Goal: Check status: Check status

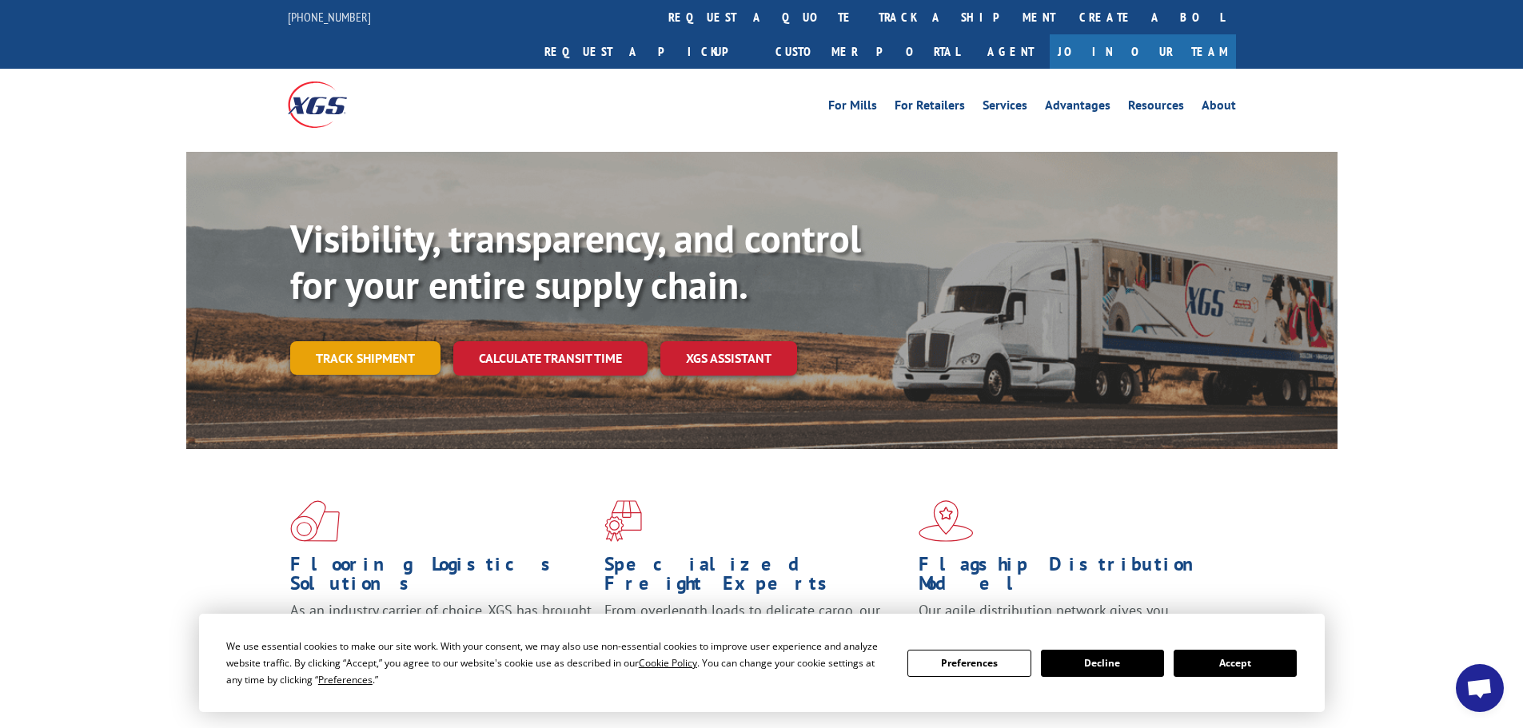
click at [383, 341] on link "Track shipment" at bounding box center [365, 358] width 150 height 34
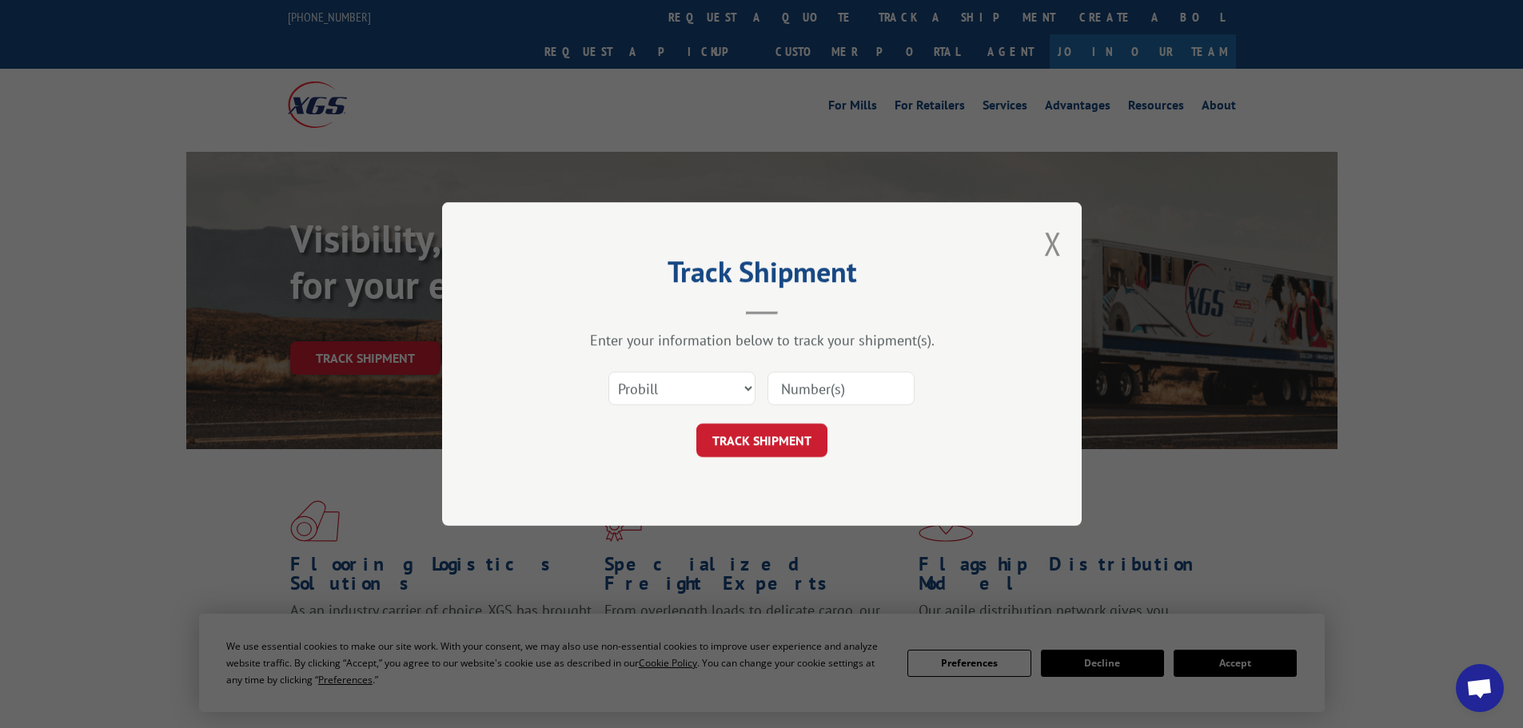
click at [800, 376] on input at bounding box center [840, 389] width 147 height 34
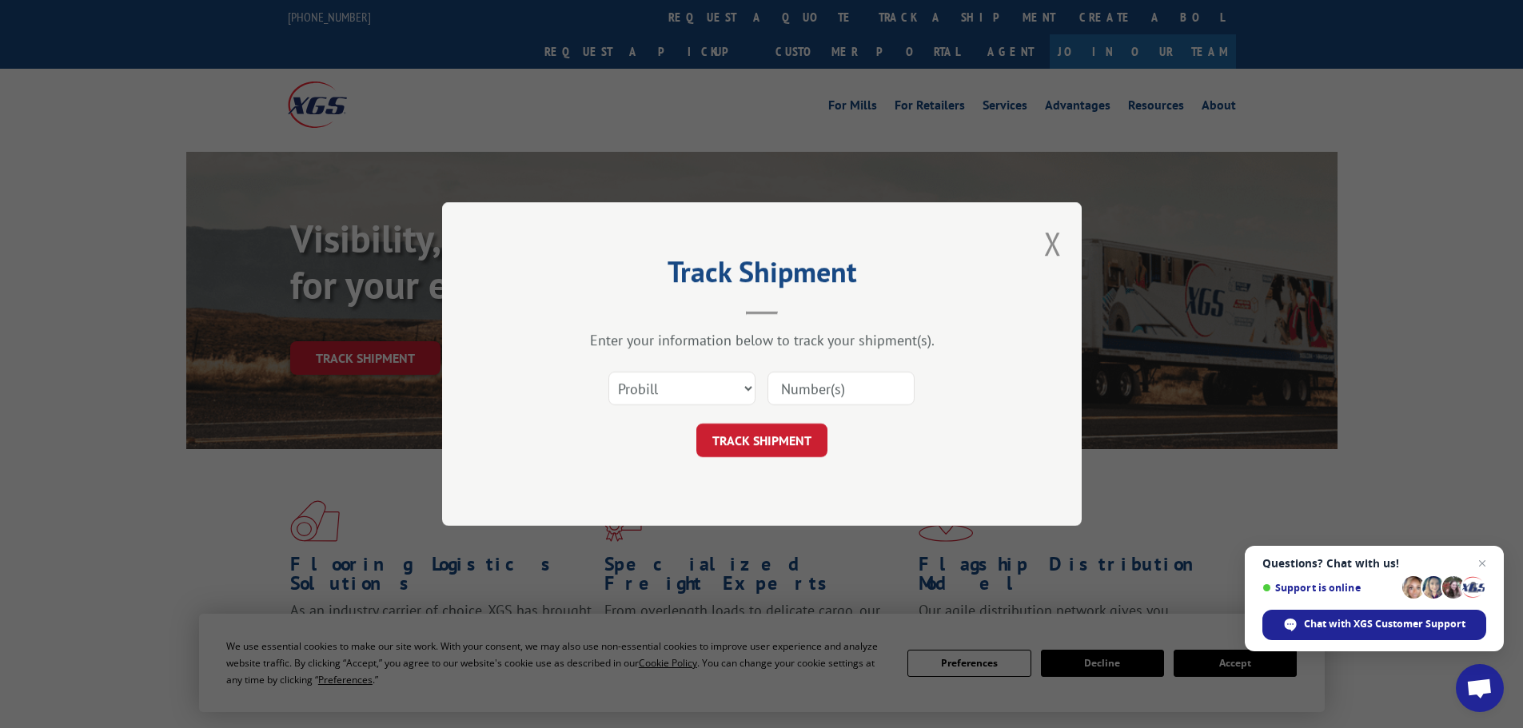
paste input "15339829"
type input "15339829"
click at [775, 448] on button "TRACK SHIPMENT" at bounding box center [761, 441] width 131 height 34
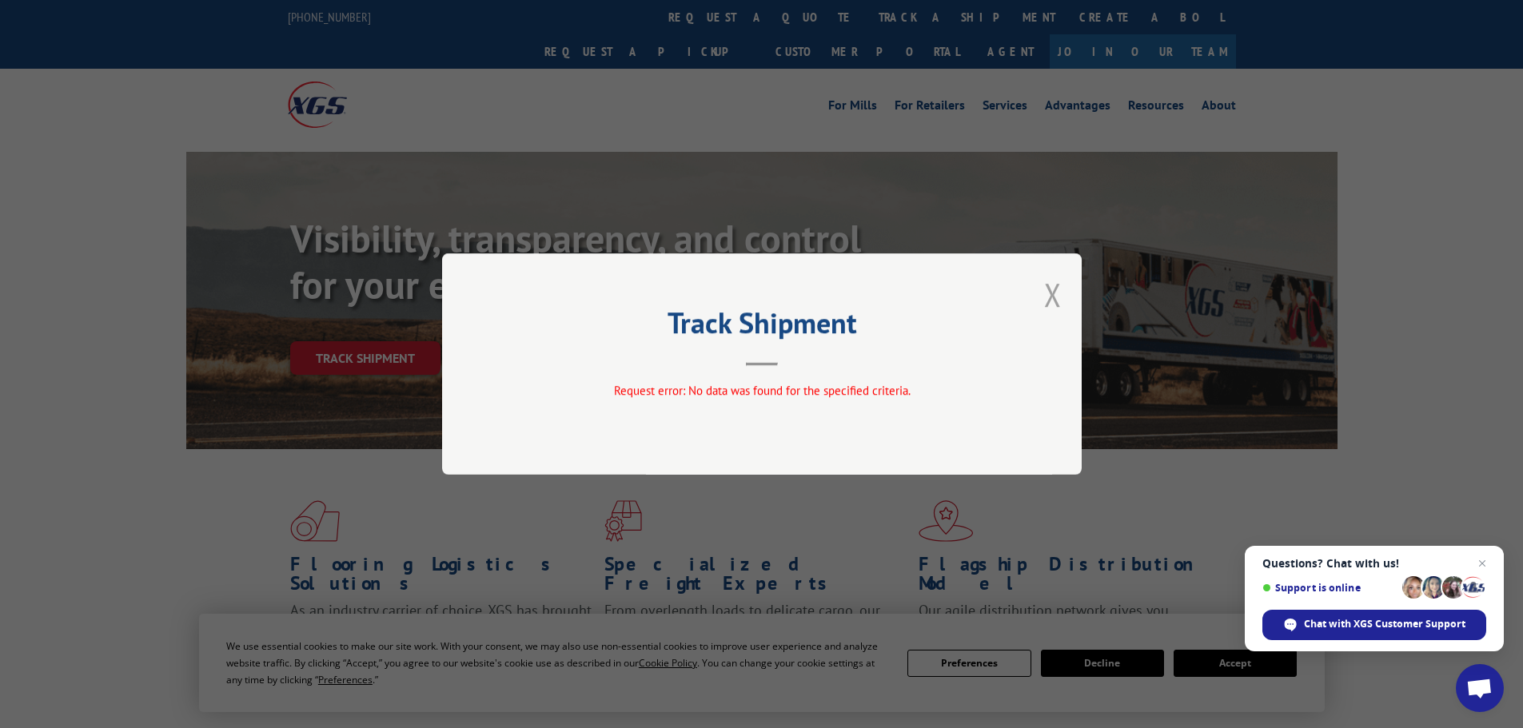
click at [1054, 283] on button "Close modal" at bounding box center [1053, 294] width 18 height 42
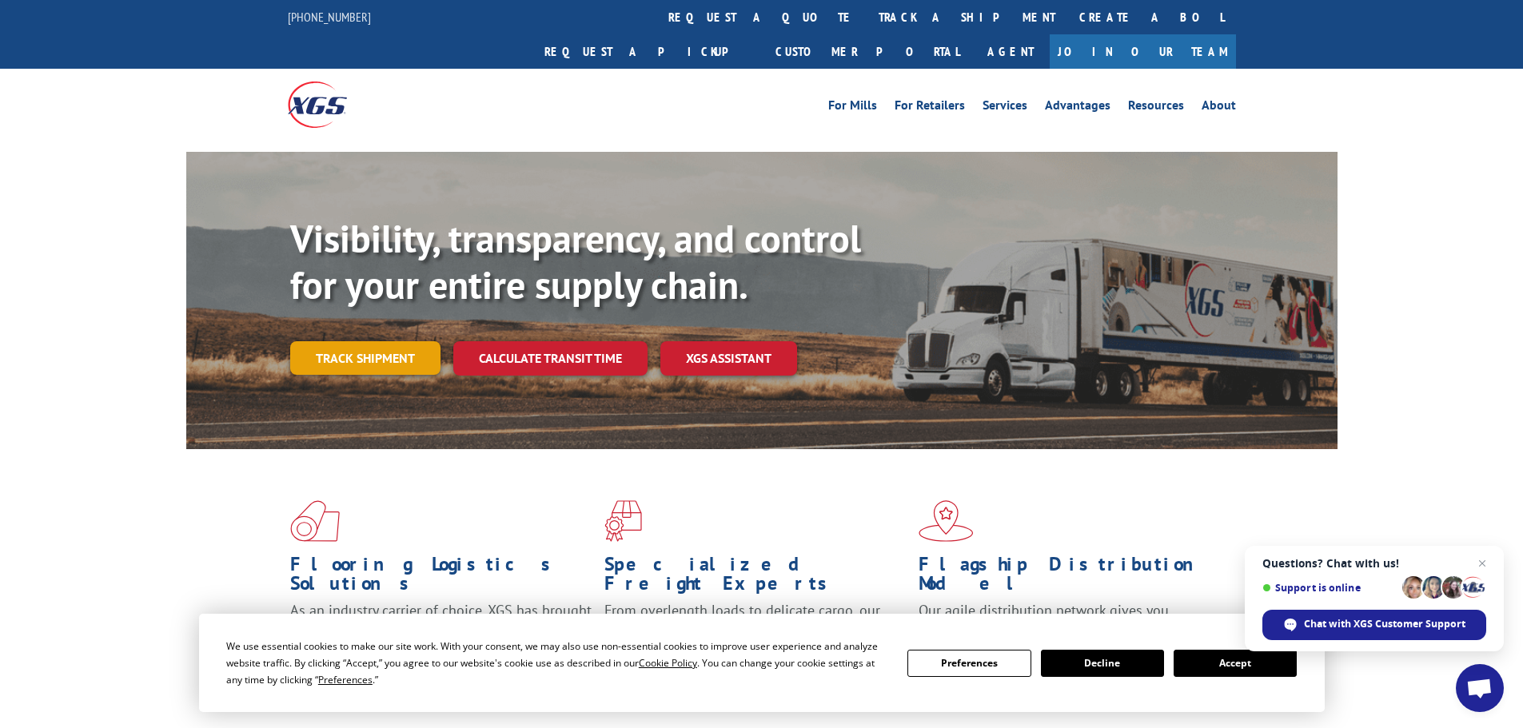
click at [407, 341] on link "Track shipment" at bounding box center [365, 358] width 150 height 34
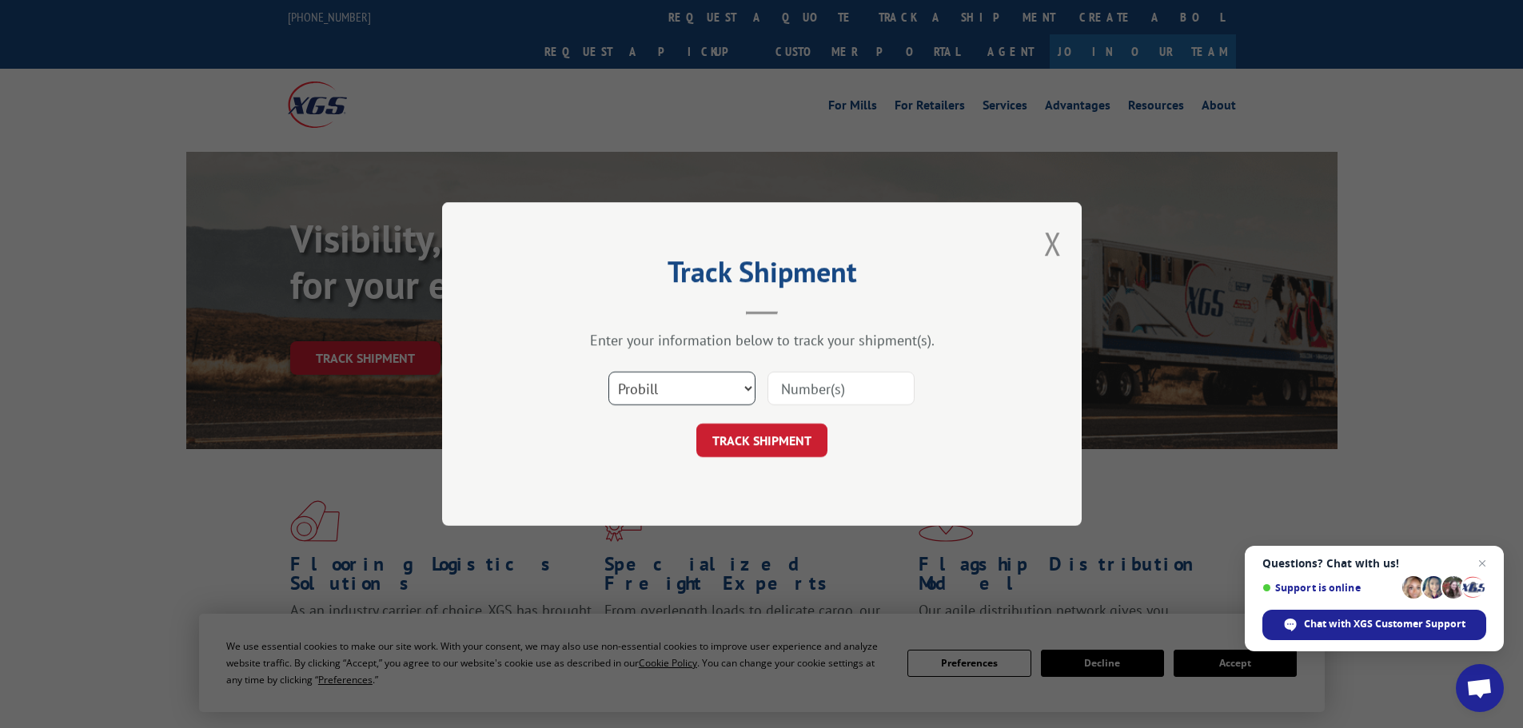
click at [703, 379] on select "Select category... Probill BOL PO" at bounding box center [681, 389] width 147 height 34
select select "bol"
click at [608, 372] on select "Select category... Probill BOL PO" at bounding box center [681, 389] width 147 height 34
click at [808, 392] on input at bounding box center [840, 389] width 147 height 34
paste input "15339829"
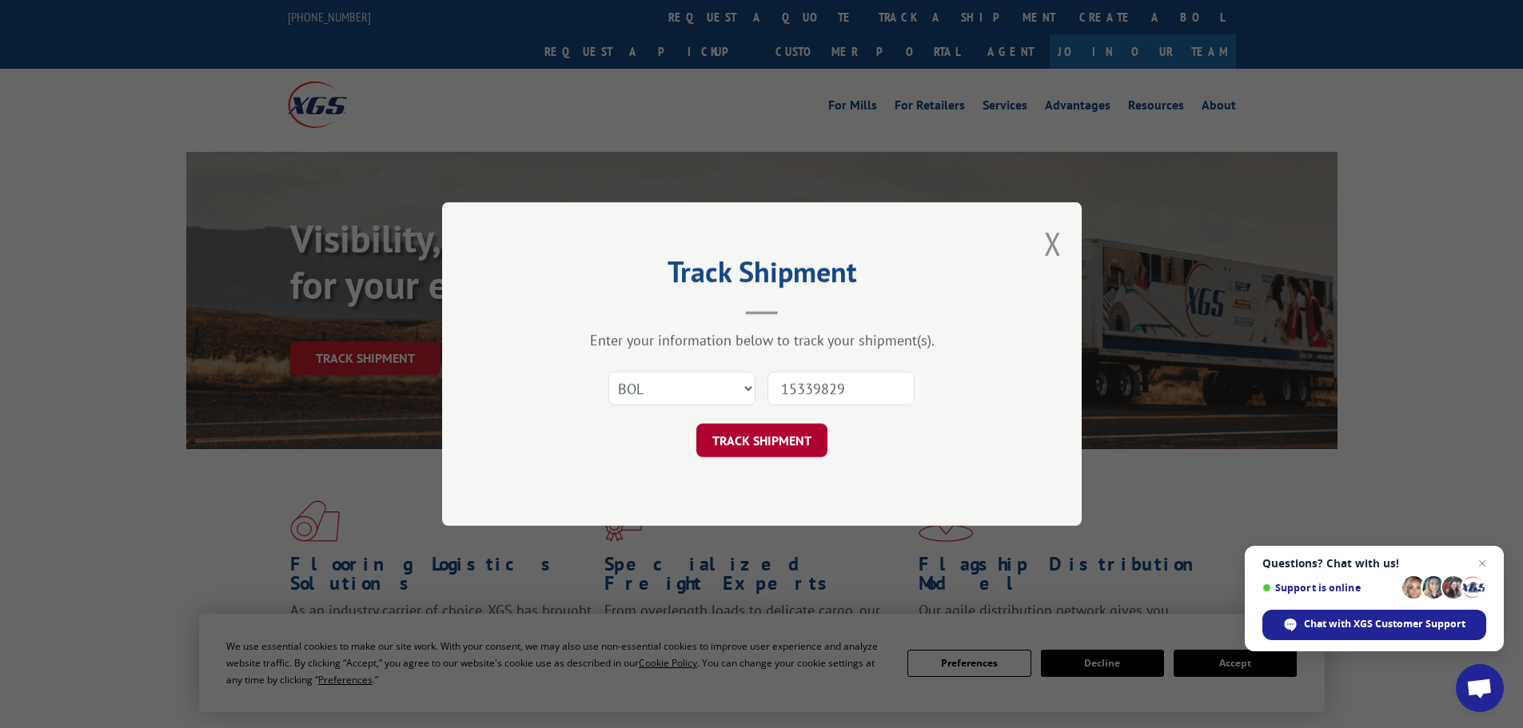
type input "15339829"
click at [742, 447] on button "TRACK SHIPMENT" at bounding box center [761, 441] width 131 height 34
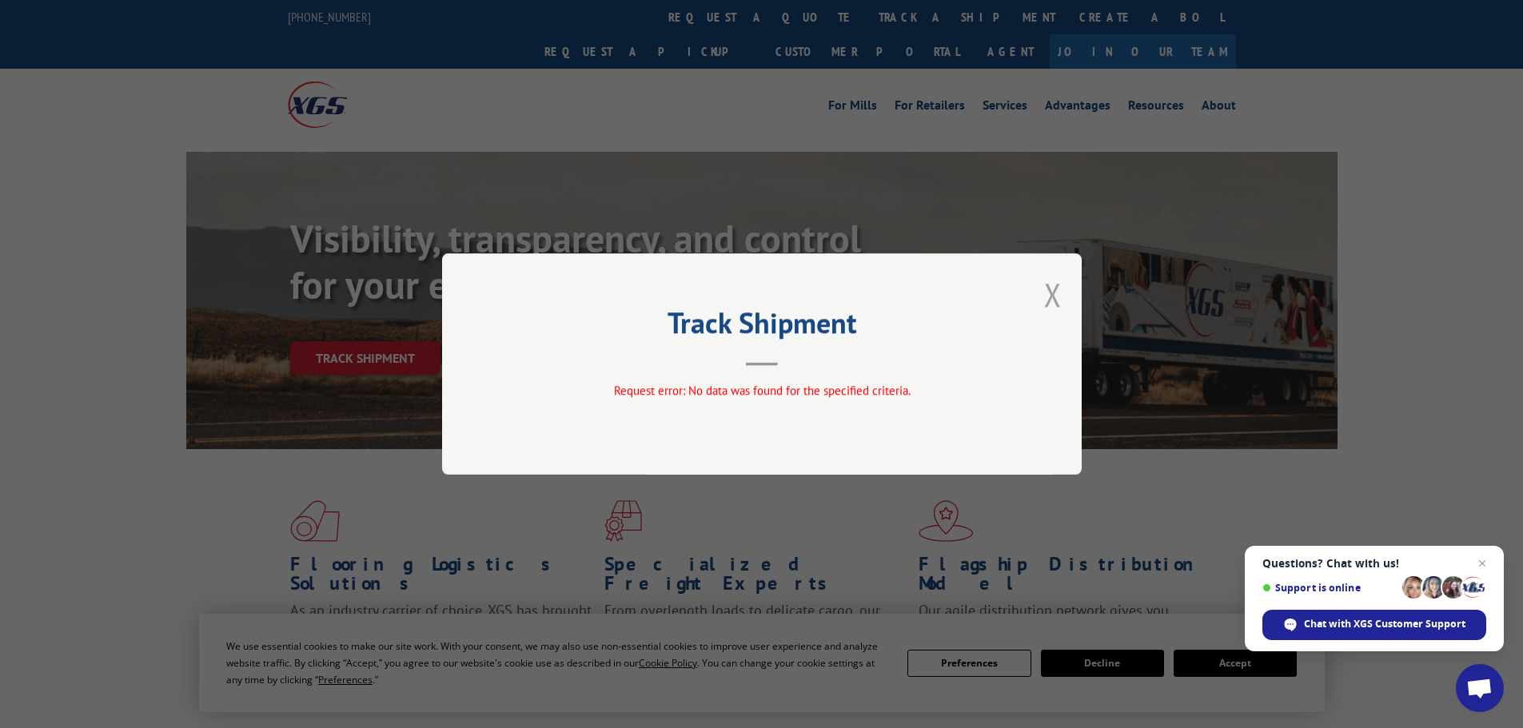
click at [1046, 293] on button "Close modal" at bounding box center [1053, 294] width 18 height 42
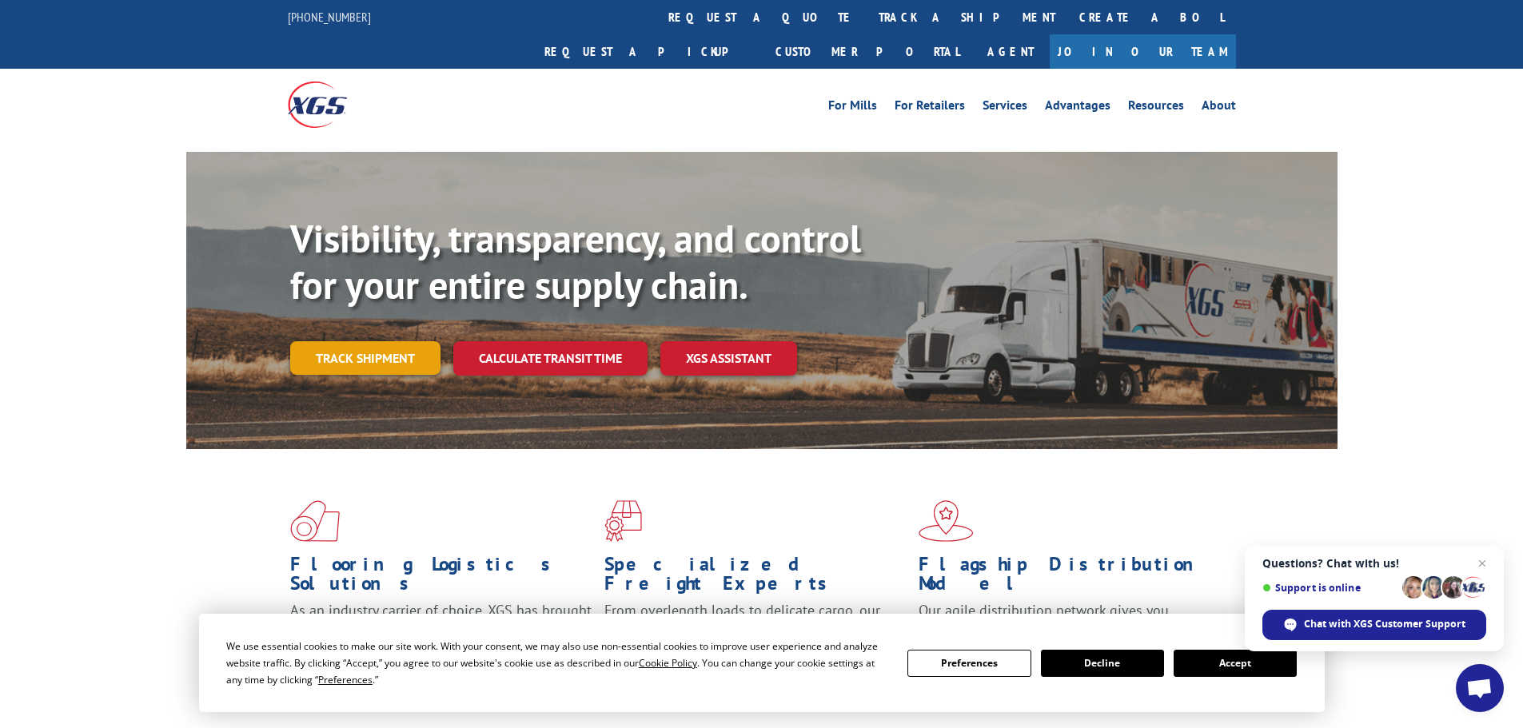
click at [350, 341] on link "Track shipment" at bounding box center [365, 358] width 150 height 34
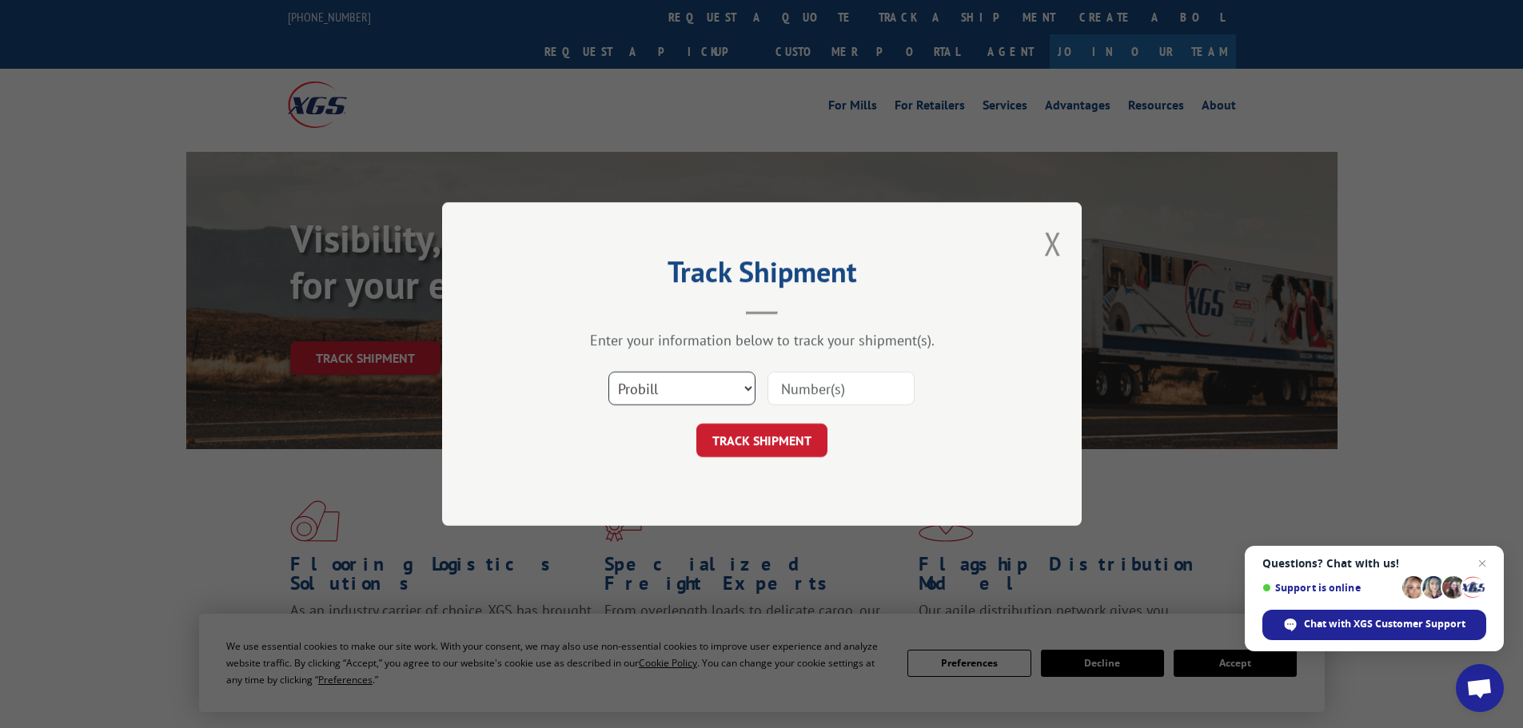
click at [696, 400] on select "Select category... Probill BOL PO" at bounding box center [681, 389] width 147 height 34
select select "po"
click at [608, 372] on select "Select category... Probill BOL PO" at bounding box center [681, 389] width 147 height 34
click at [818, 398] on input at bounding box center [840, 389] width 147 height 34
type input "9551219"
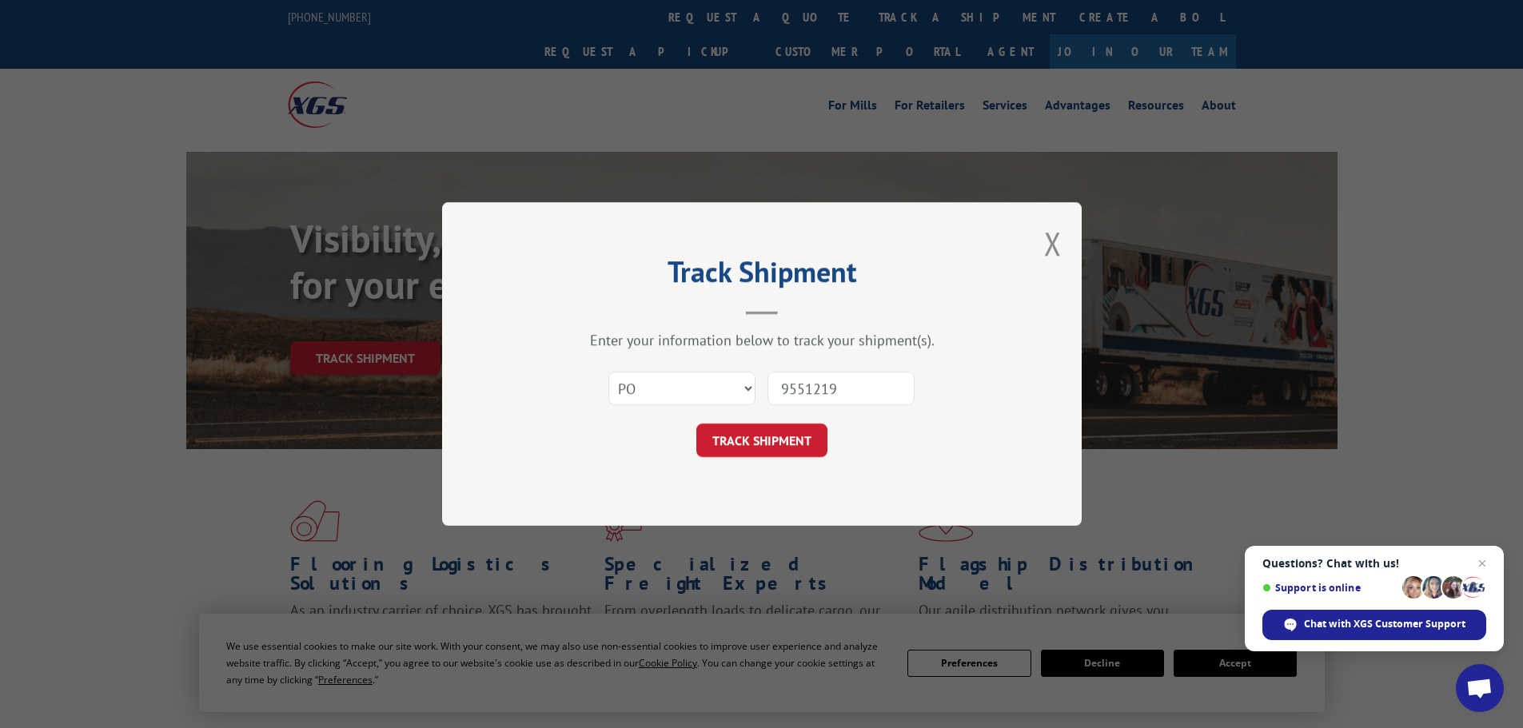
click at [696, 424] on button "TRACK SHIPMENT" at bounding box center [761, 441] width 131 height 34
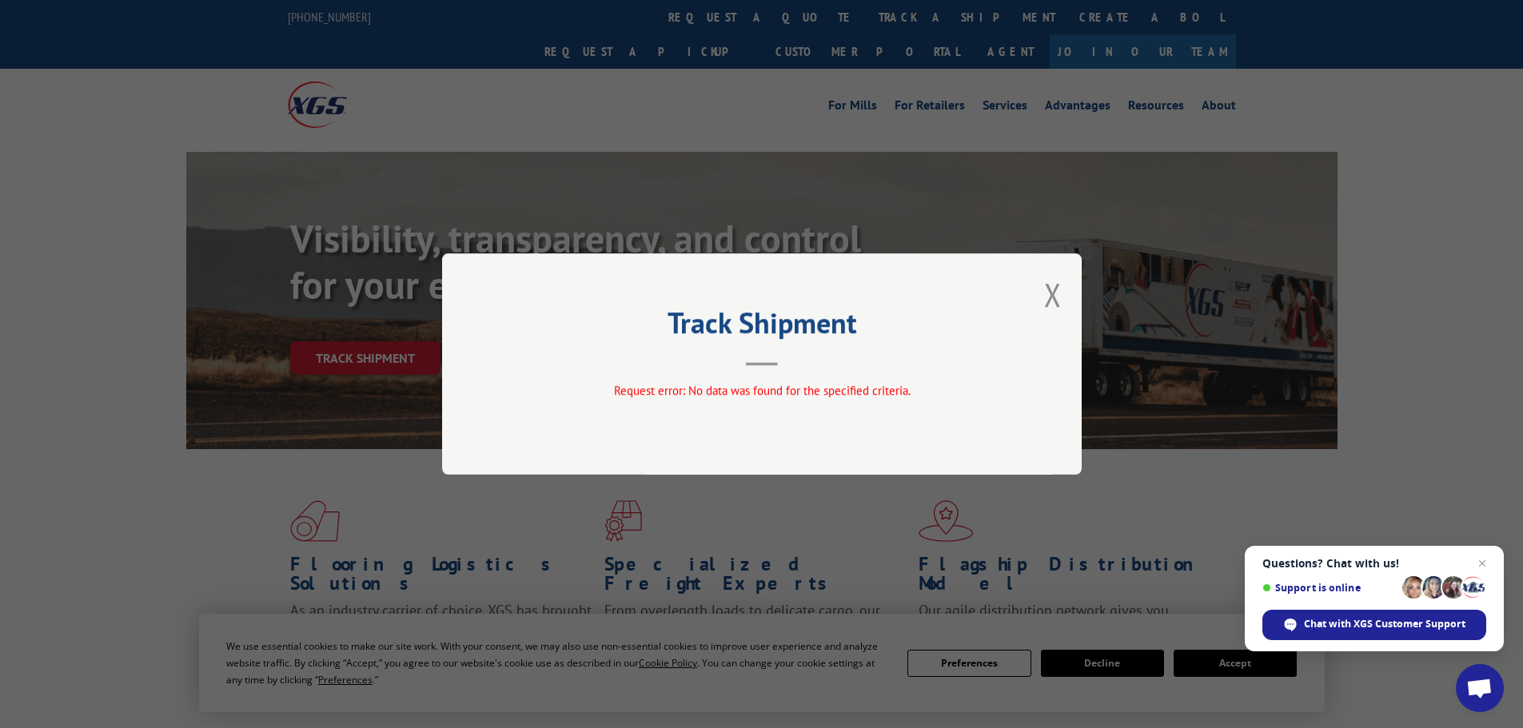
click at [695, 312] on h2 "Track Shipment" at bounding box center [762, 327] width 480 height 30
click at [1049, 298] on button "Close modal" at bounding box center [1053, 294] width 18 height 42
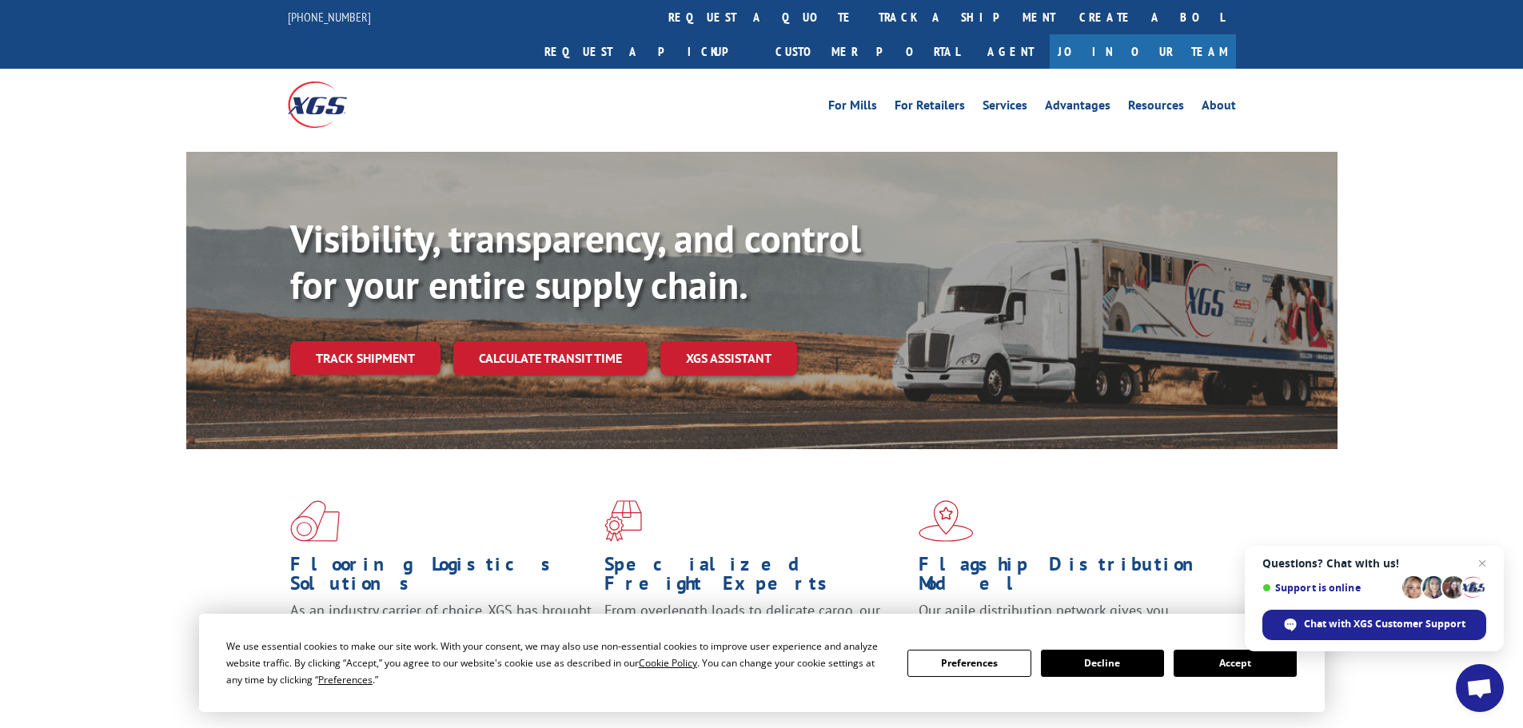
click at [343, 341] on link "Track shipment" at bounding box center [365, 358] width 150 height 34
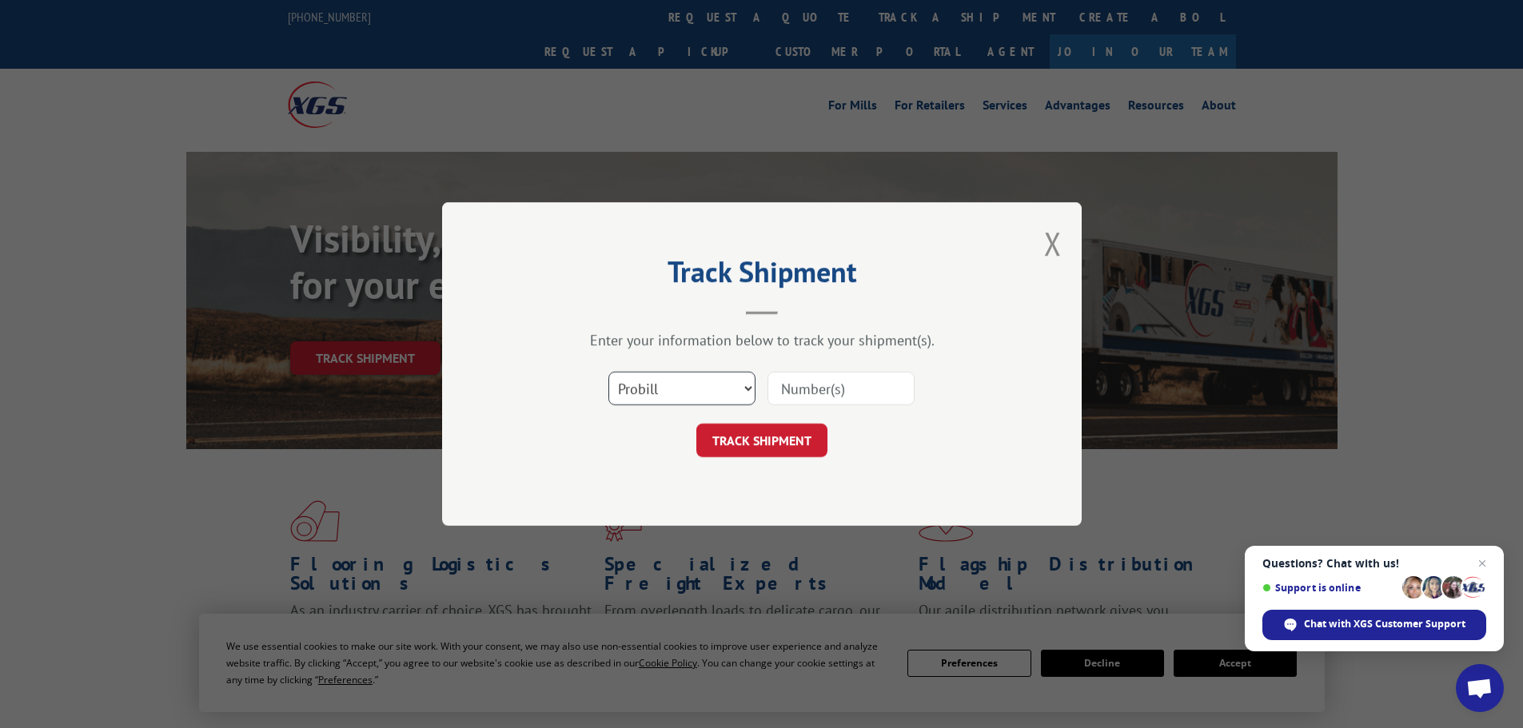
click at [658, 380] on select "Select category... Probill BOL PO" at bounding box center [681, 389] width 147 height 34
select select "po"
click at [608, 372] on select "Select category... Probill BOL PO" at bounding box center [681, 389] width 147 height 34
click at [834, 384] on input at bounding box center [840, 389] width 147 height 34
type input "95512919"
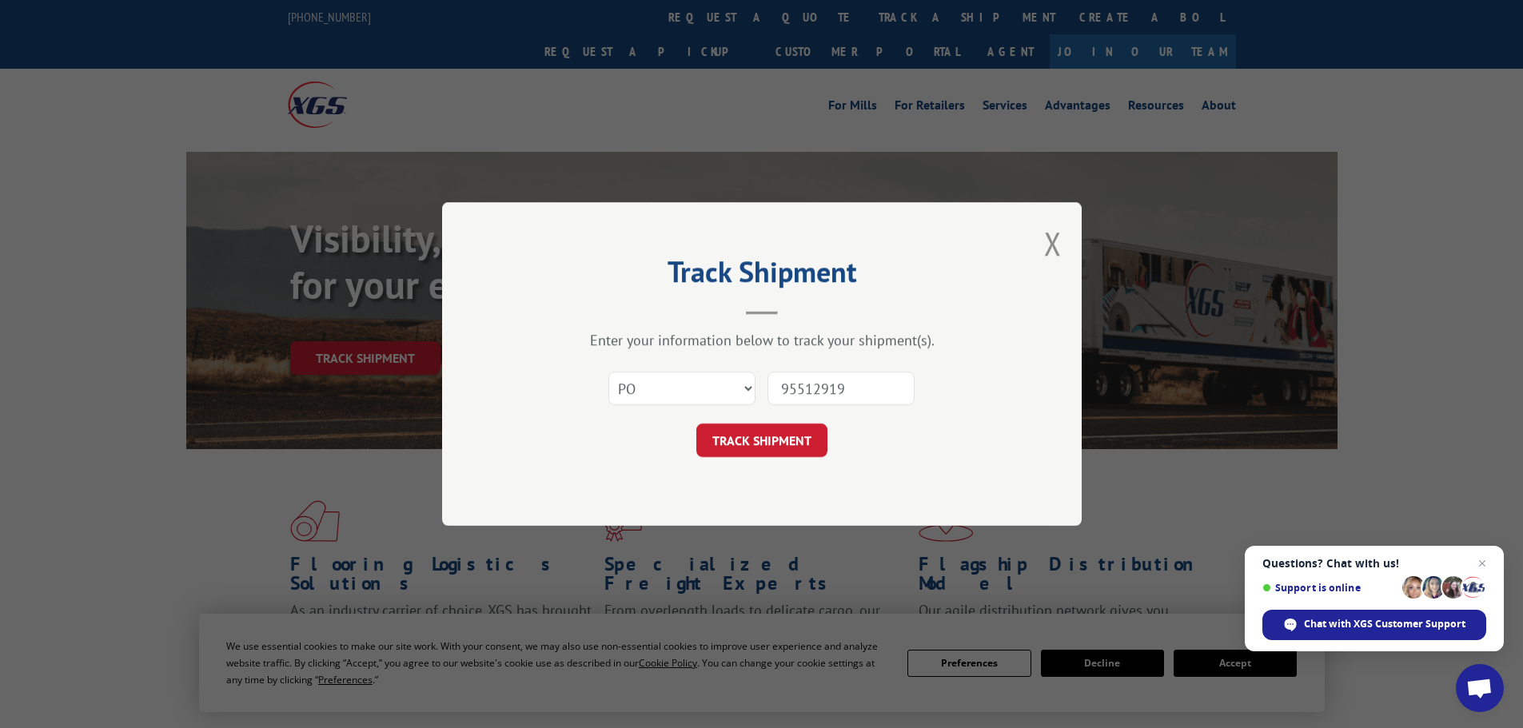
click at [696, 424] on button "TRACK SHIPMENT" at bounding box center [761, 441] width 131 height 34
